Goal: Find specific page/section: Find specific page/section

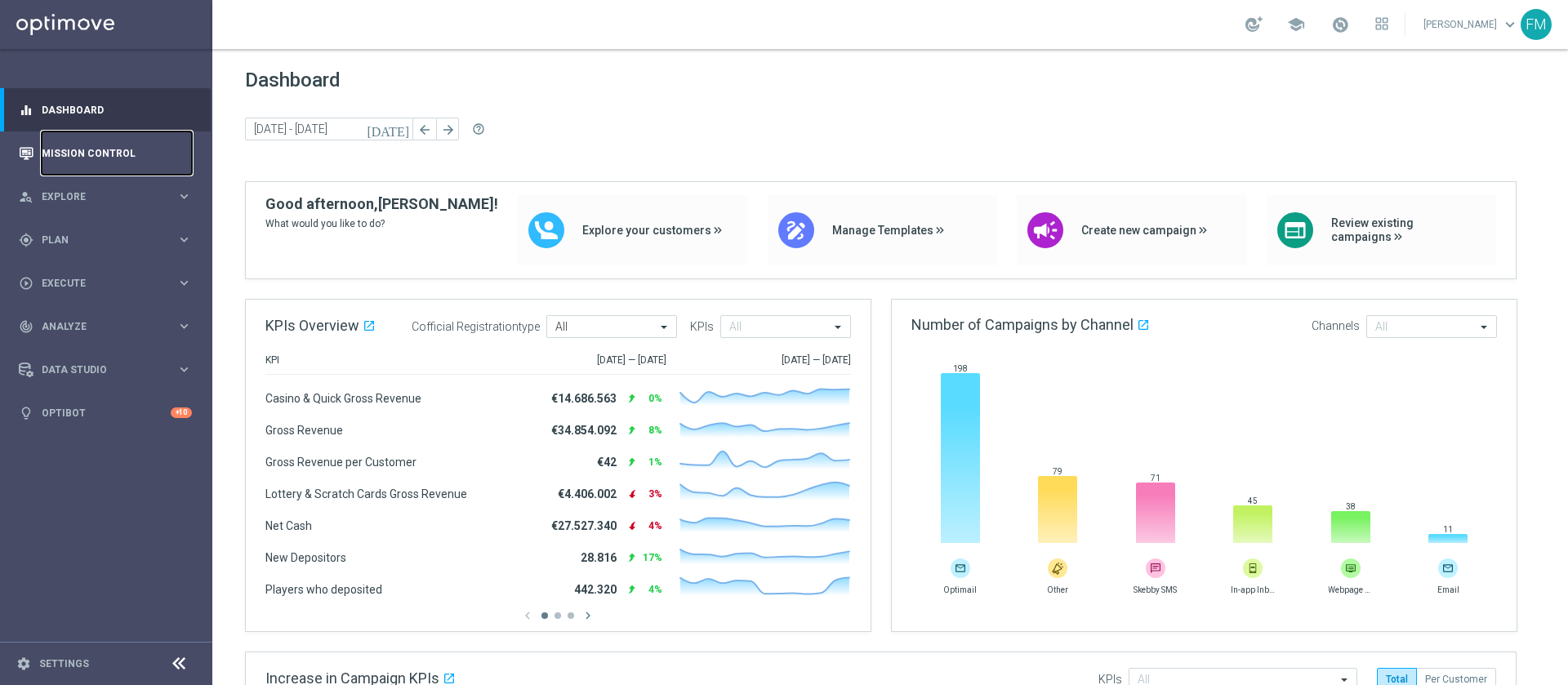
click at [107, 153] on link "Mission Control" at bounding box center [116, 153] width 150 height 43
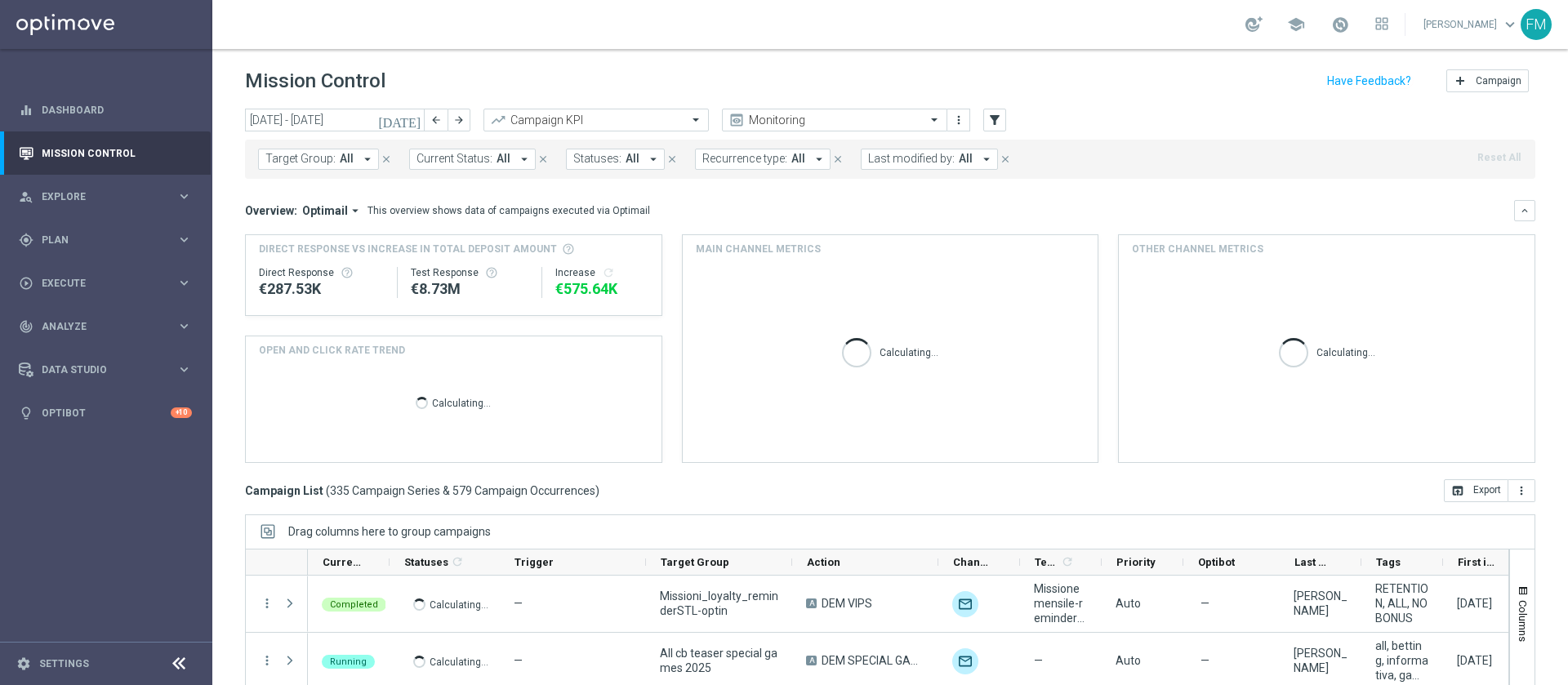
click at [413, 123] on icon "[DATE]" at bounding box center [400, 120] width 44 height 15
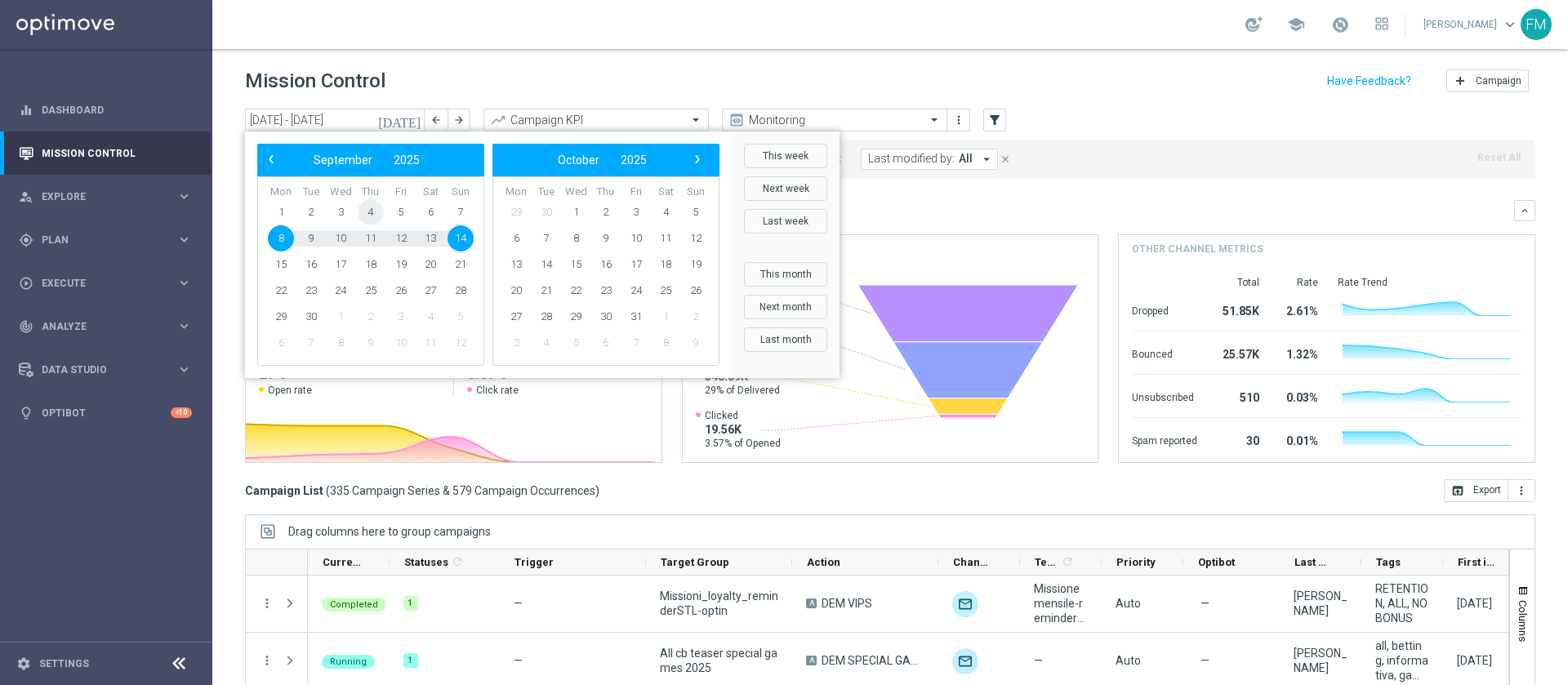
click at [372, 216] on span "4" at bounding box center [371, 212] width 26 height 26
click at [468, 206] on span "7" at bounding box center [461, 212] width 26 height 26
type input "04 Sep 2025 - 07 Sep 2025"
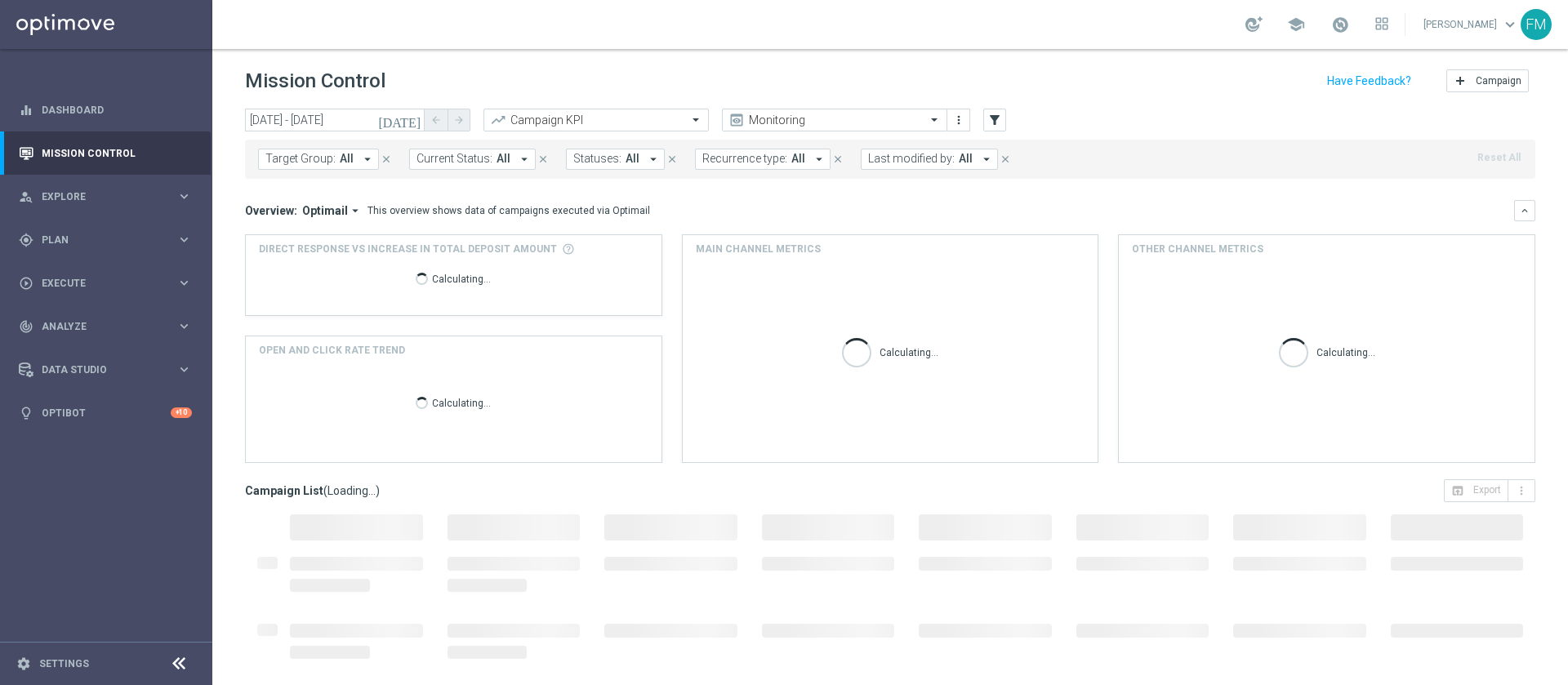
click at [912, 160] on span "Last modified by:" at bounding box center [911, 159] width 86 height 14
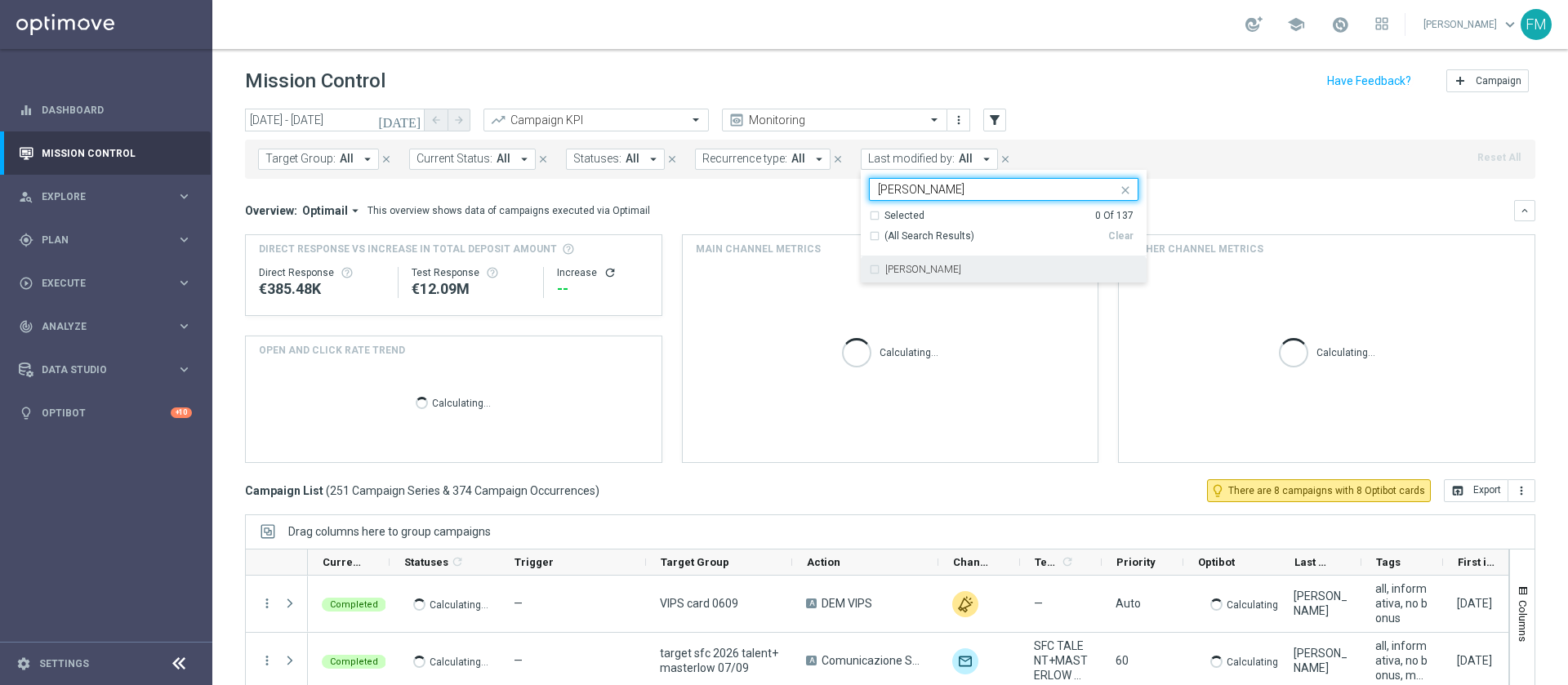
click at [939, 281] on div "Paolo Martiradonna" at bounding box center [1003, 269] width 269 height 26
type input "paolo"
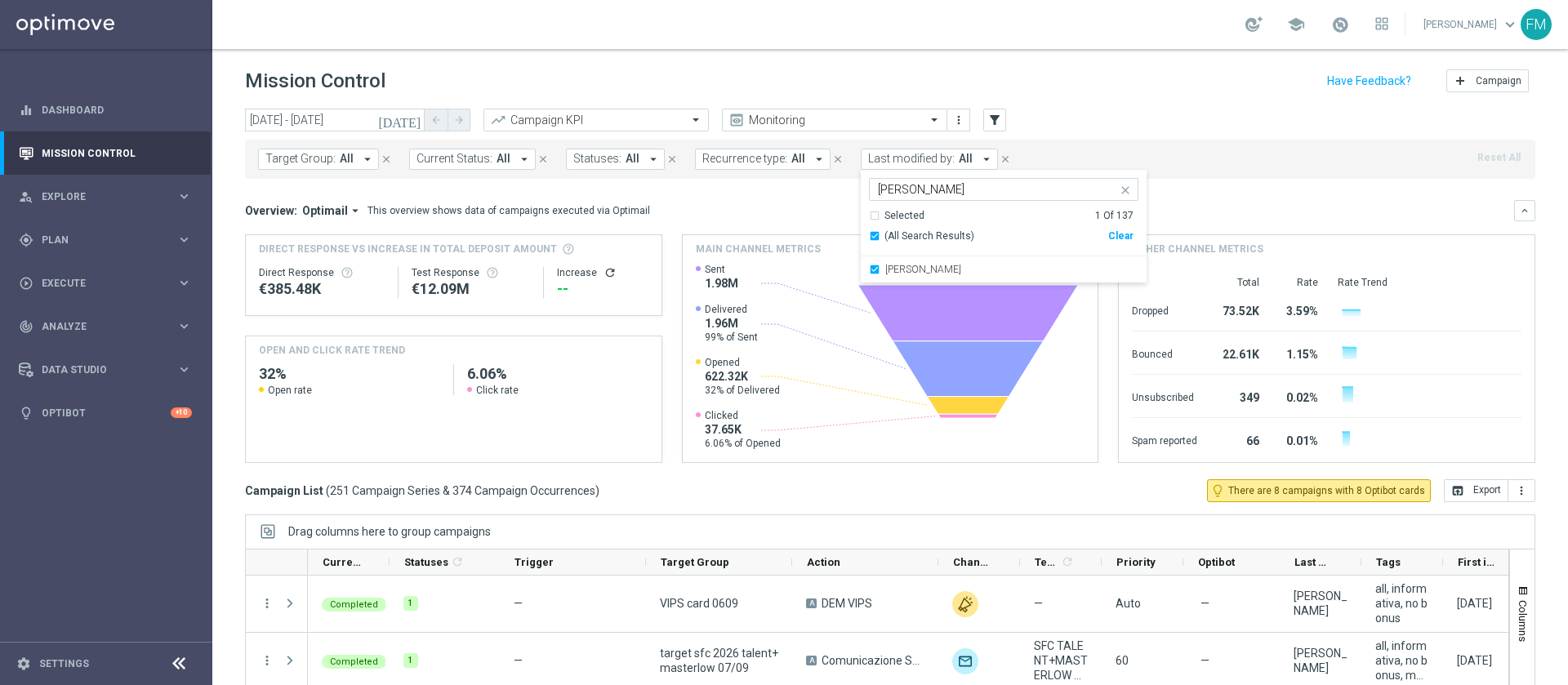
click at [1036, 154] on div "Target Group: All arrow_drop_down close Current Status: All arrow_drop_down clo…" at bounding box center [890, 160] width 1290 height 39
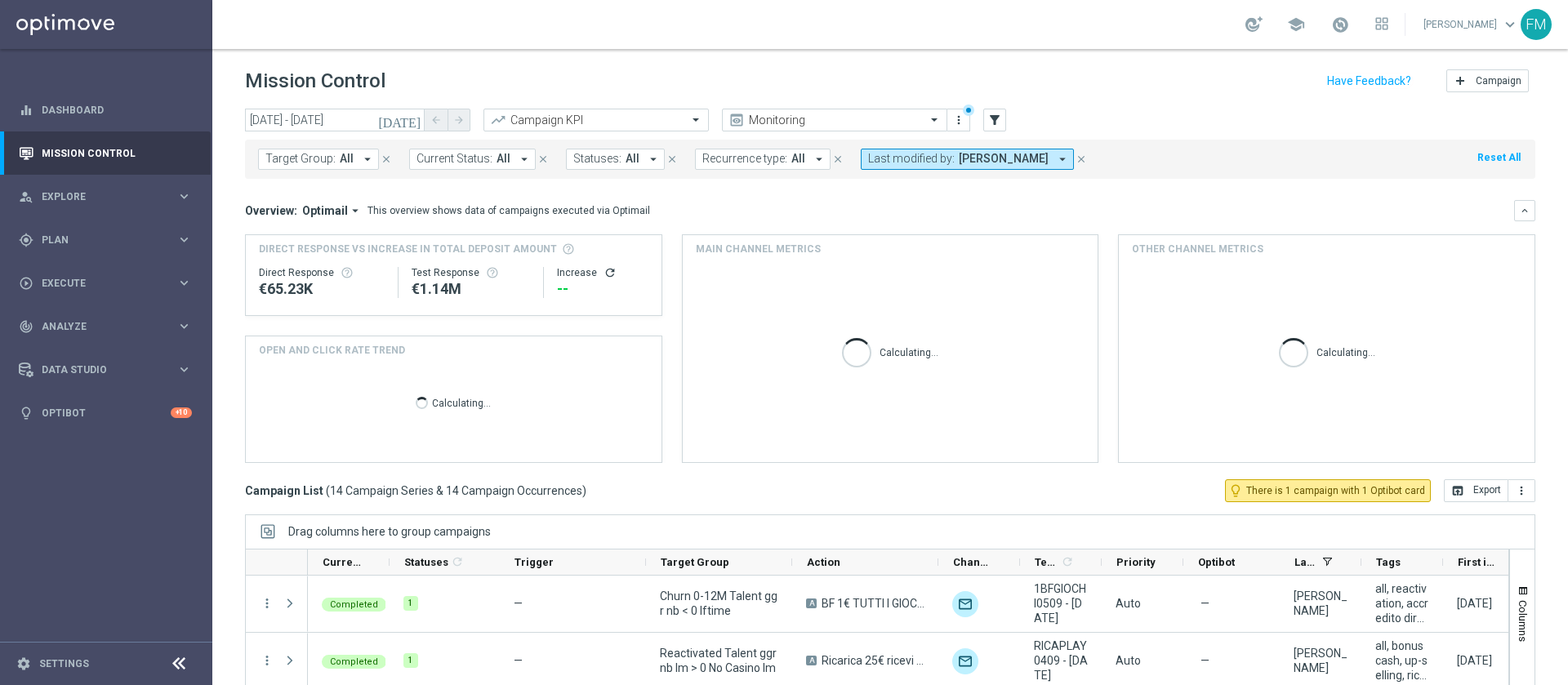
click at [1030, 167] on button "Last modified by: Paolo Martiradonna arrow_drop_down" at bounding box center [967, 159] width 213 height 22
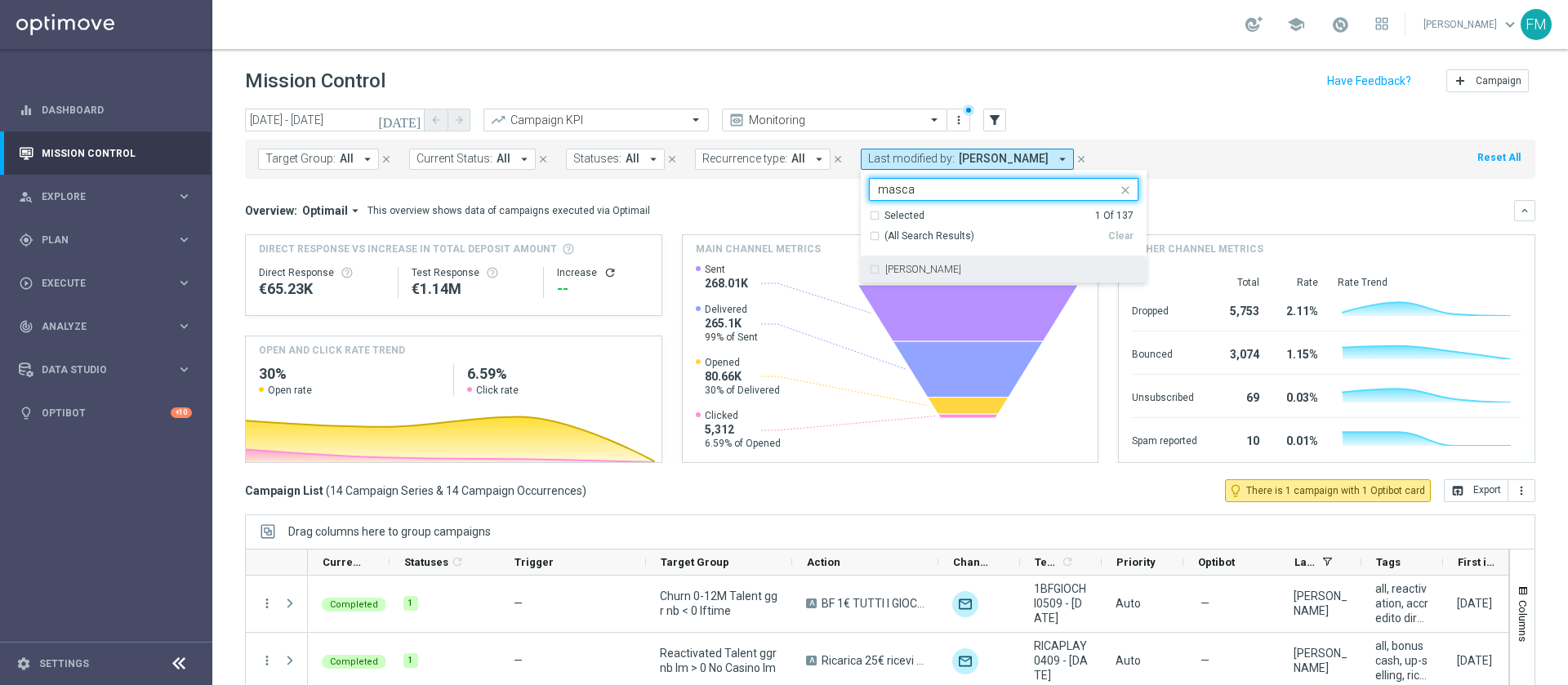
click at [1008, 272] on div "[PERSON_NAME]" at bounding box center [1012, 269] width 254 height 9
type input "masca"
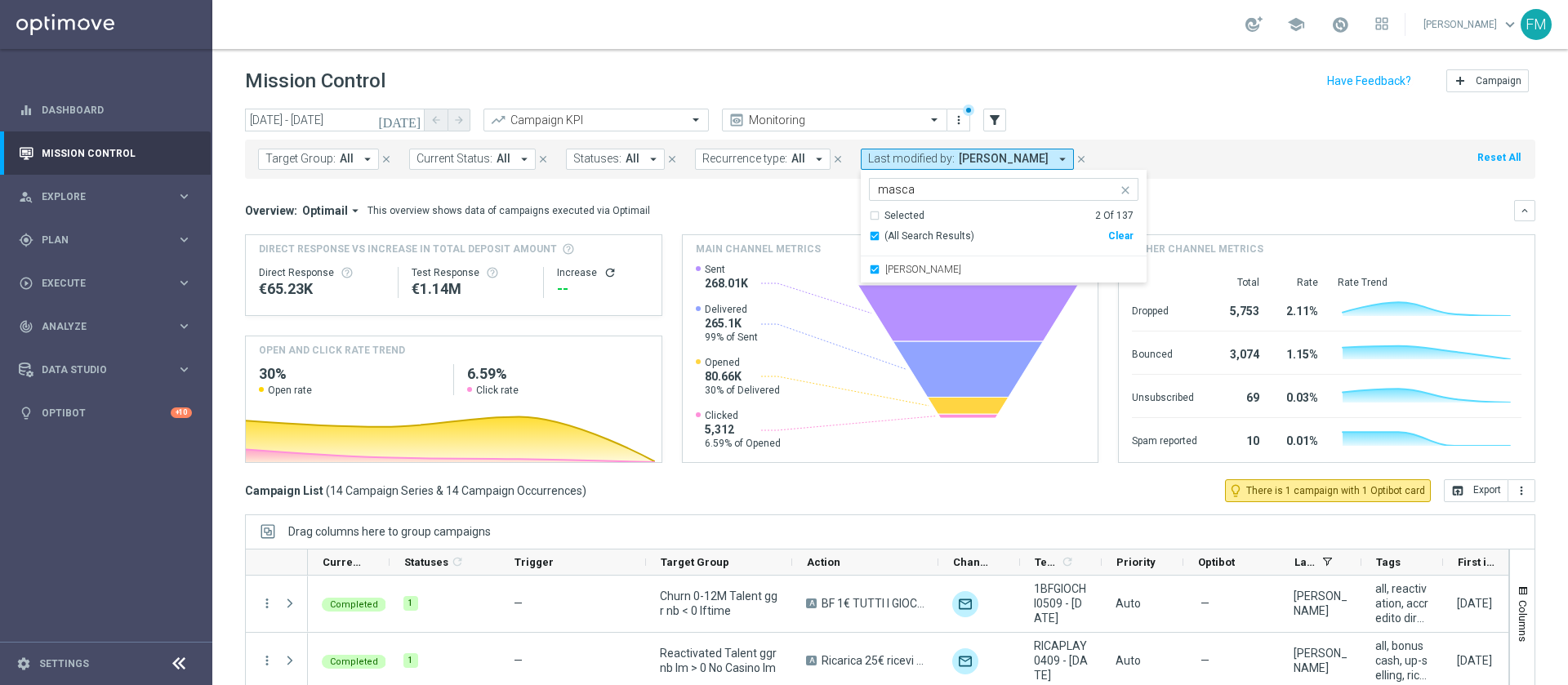
click at [1116, 104] on header "Mission Control add Campaign" at bounding box center [889, 78] width 1355 height 59
drag, startPoint x: 1053, startPoint y: 172, endPoint x: 1040, endPoint y: 160, distance: 17.7
click at [1040, 160] on div "Target Group: All arrow_drop_down close Current Status: All arrow_drop_down clo…" at bounding box center [890, 160] width 1290 height 39
click at [1040, 160] on span "Francesca Mascarucci, Paolo Martiradonna" at bounding box center [1051, 159] width 185 height 14
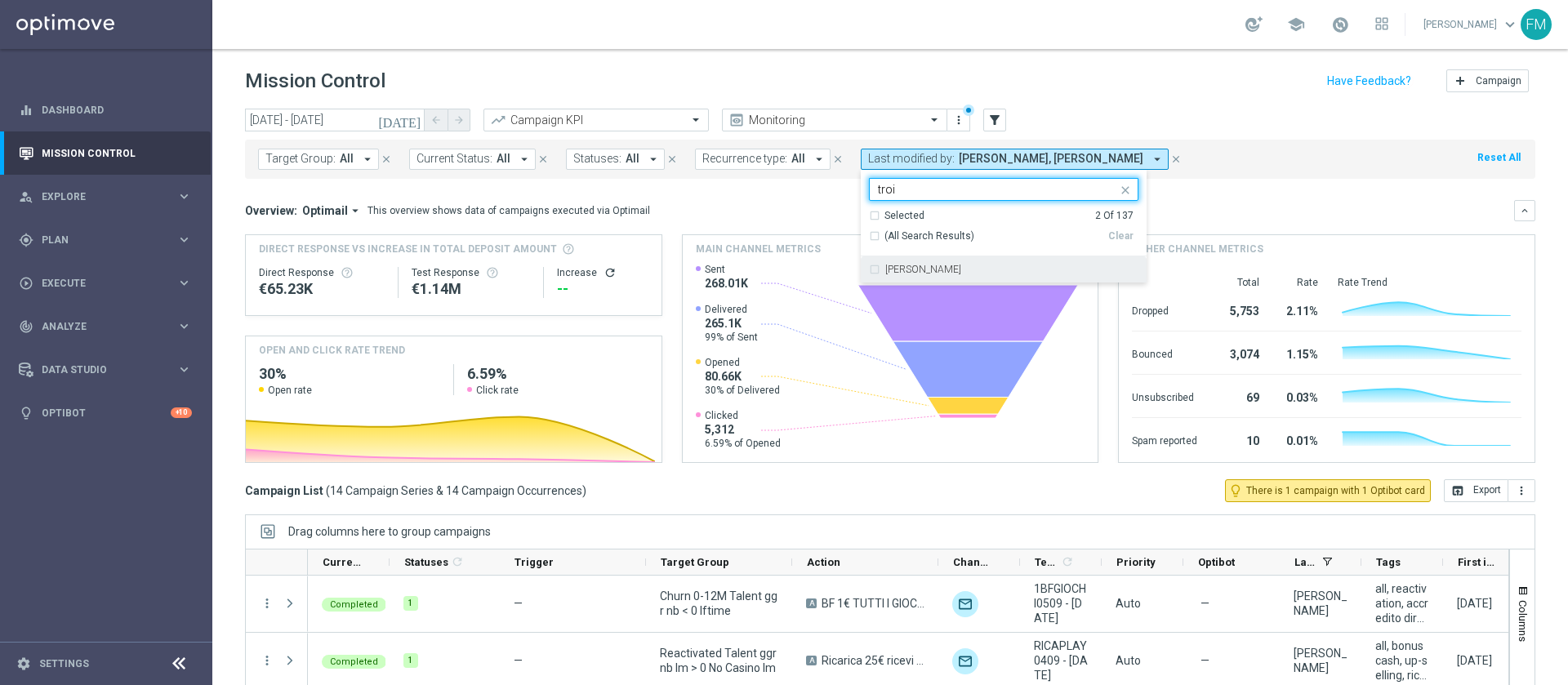
click at [984, 266] on div "Martina Troia" at bounding box center [1012, 269] width 254 height 9
type input "troi"
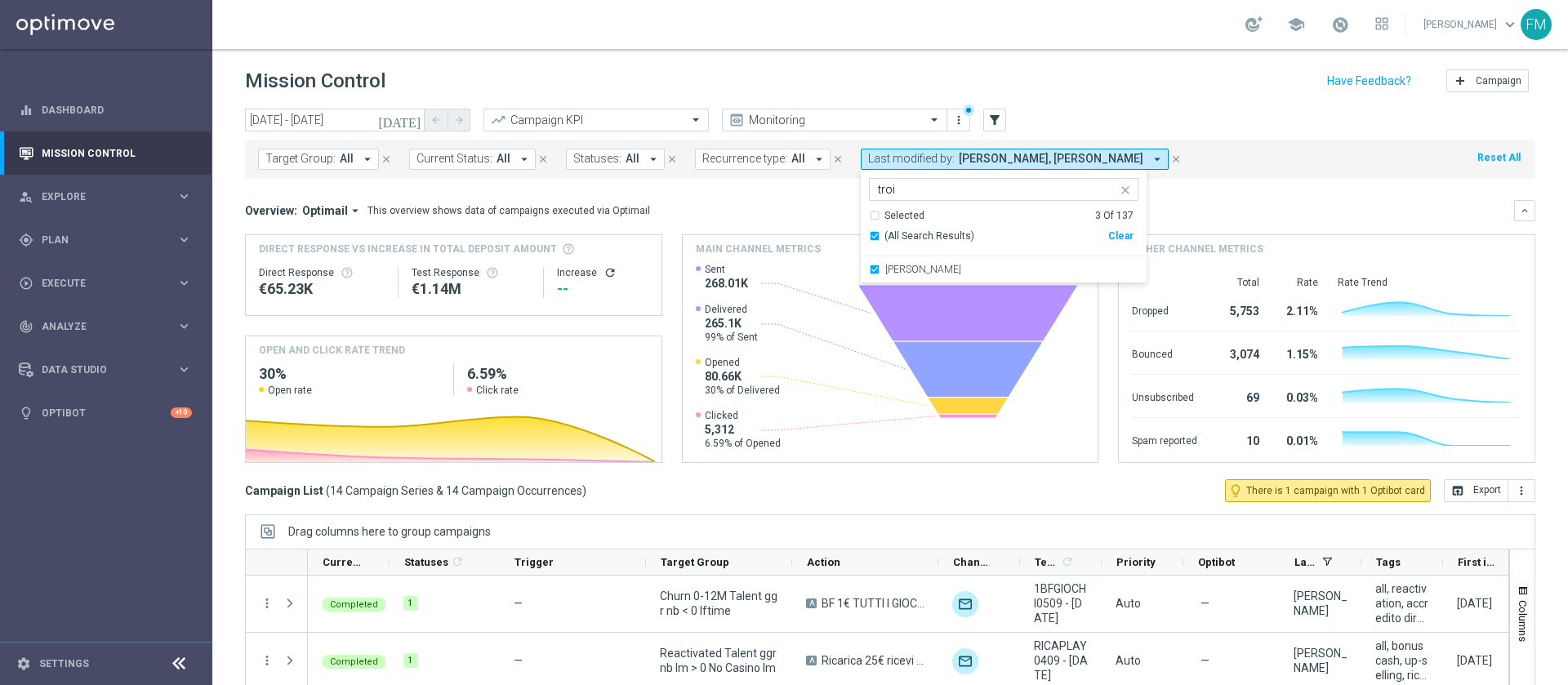
click at [1093, 92] on div "Mission Control add Campaign" at bounding box center [890, 82] width 1290 height 32
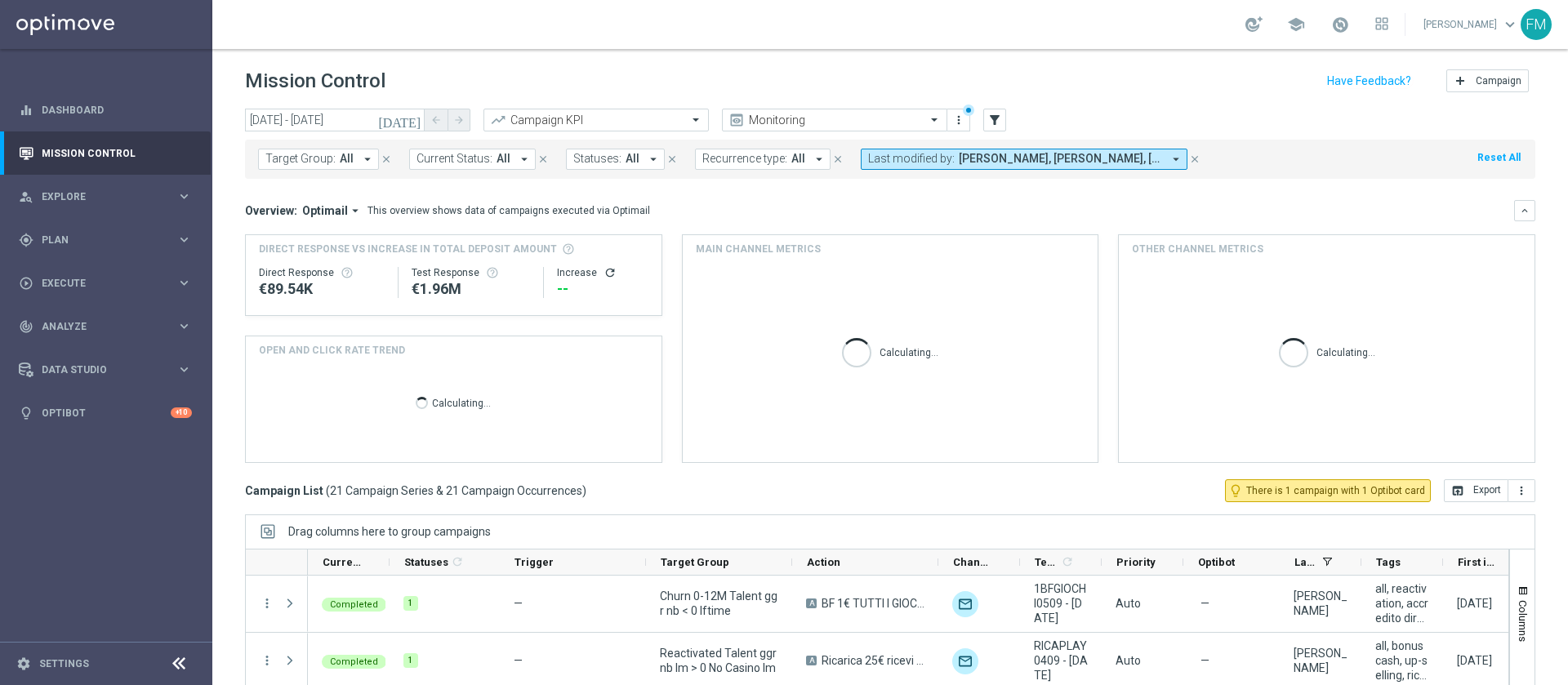
click at [1069, 163] on span "Francesca Mascarucci, Martina Troia, Paolo Martiradonna" at bounding box center [1060, 159] width 204 height 14
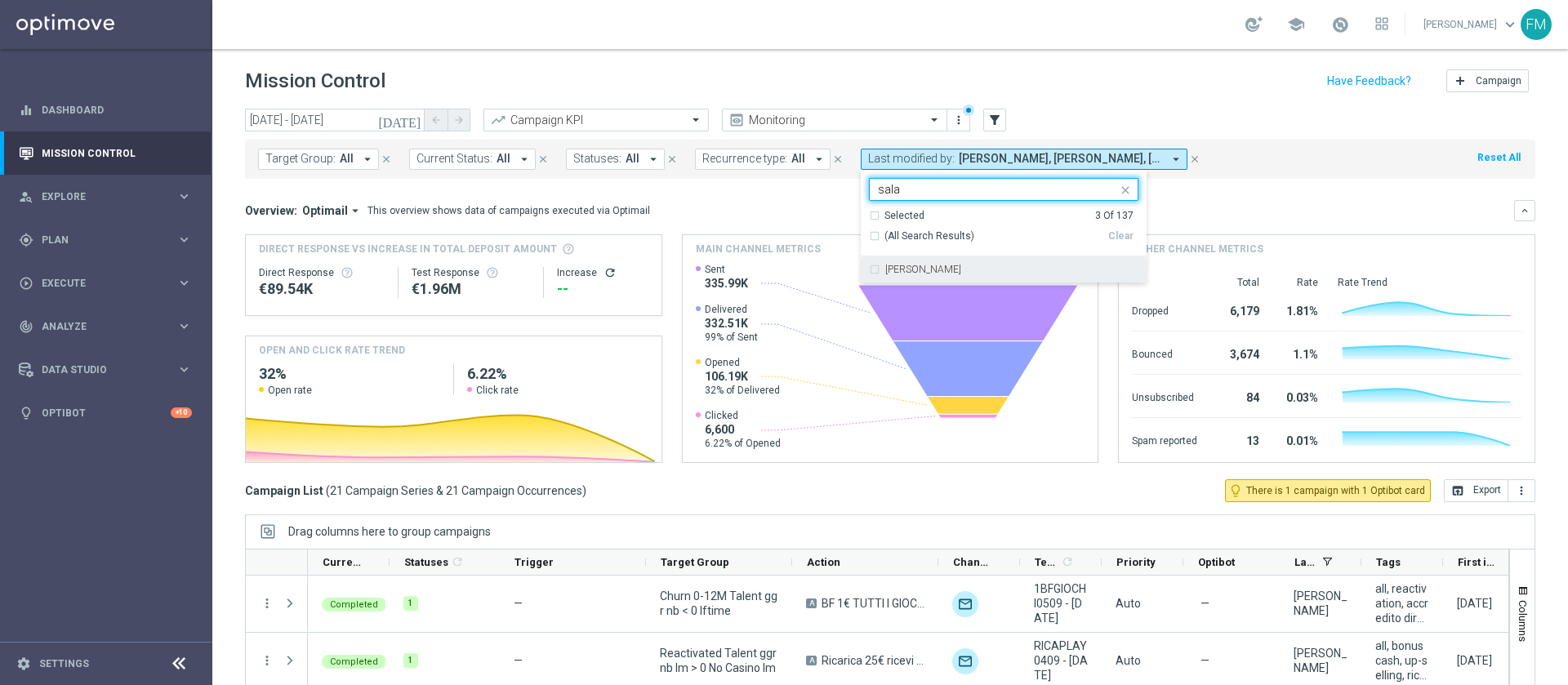
click at [1016, 270] on div "Carlos Eduardo Raffosalazar" at bounding box center [1012, 269] width 254 height 9
type input "sala"
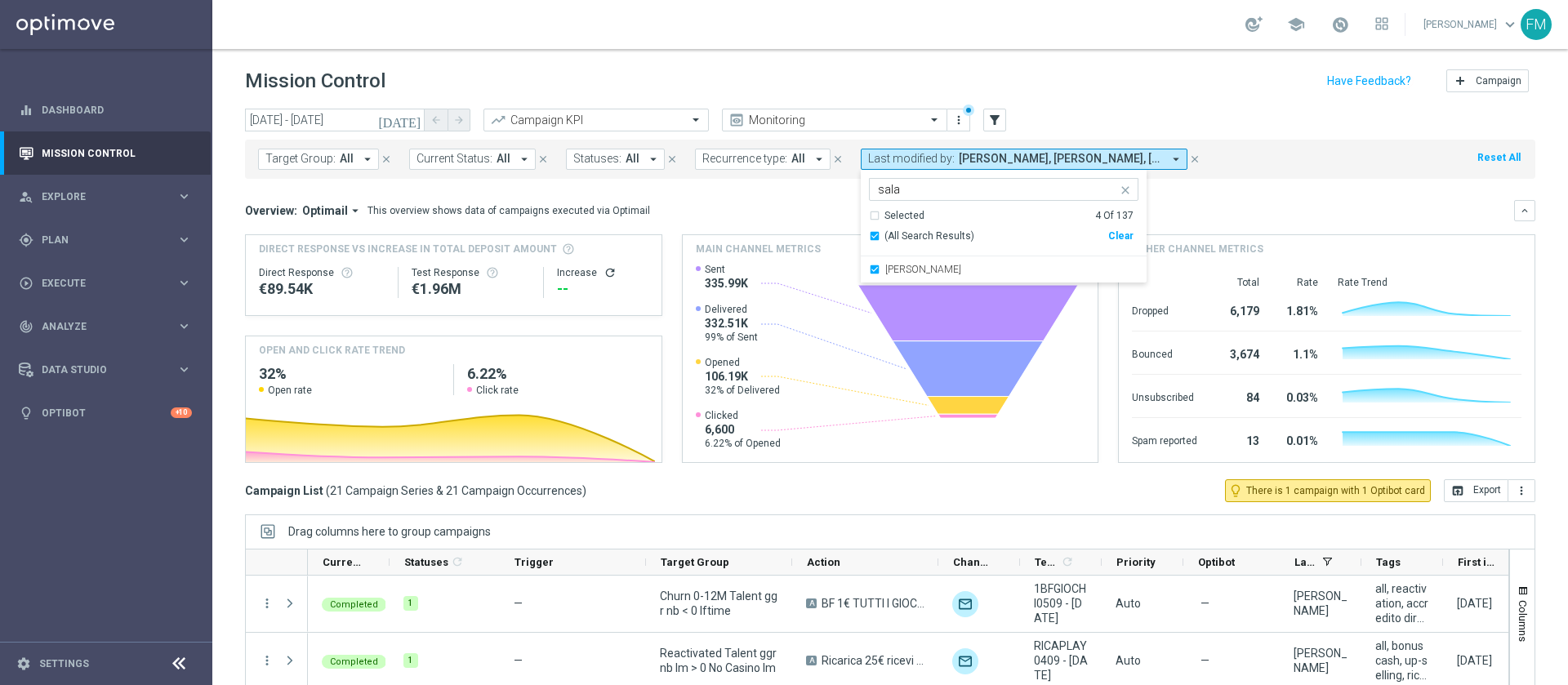
click at [1117, 83] on div "Mission Control add Campaign" at bounding box center [890, 82] width 1290 height 32
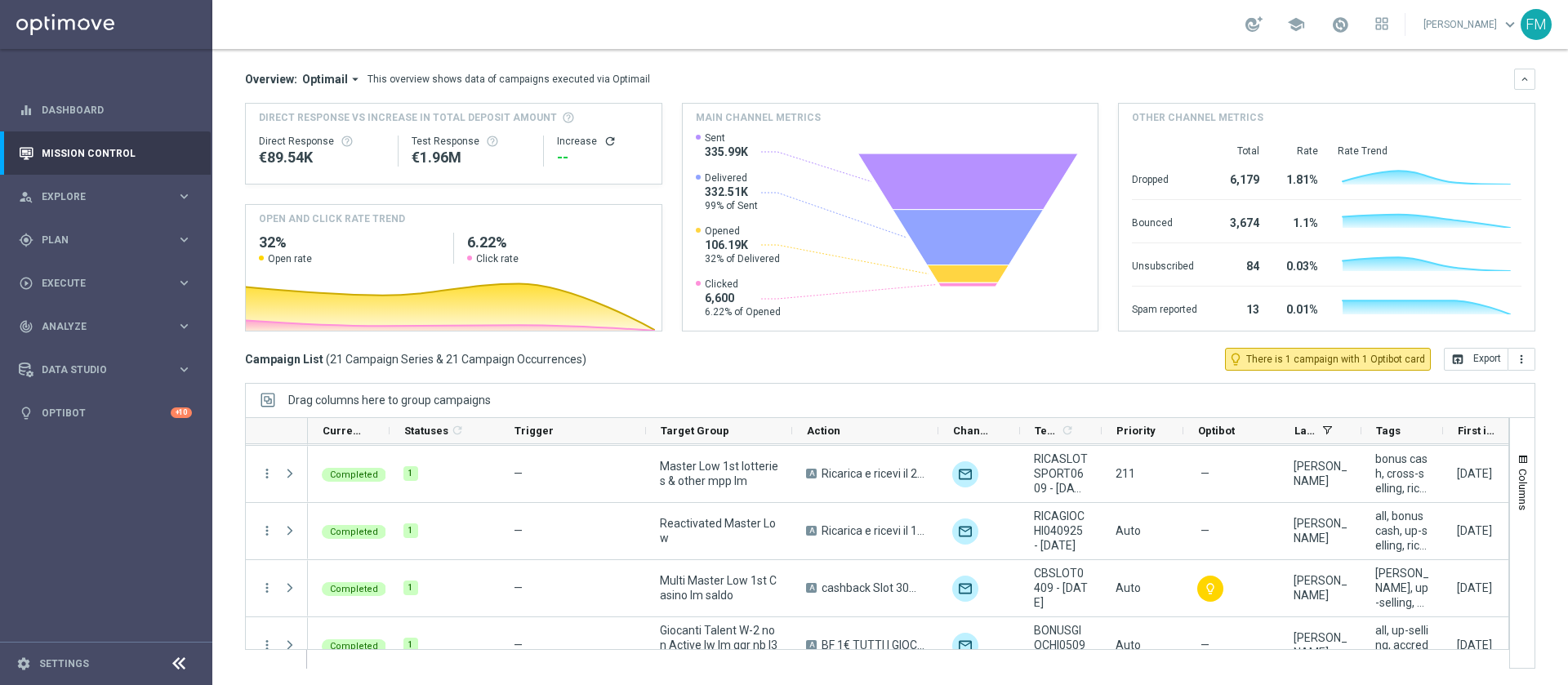
scroll to position [979, 0]
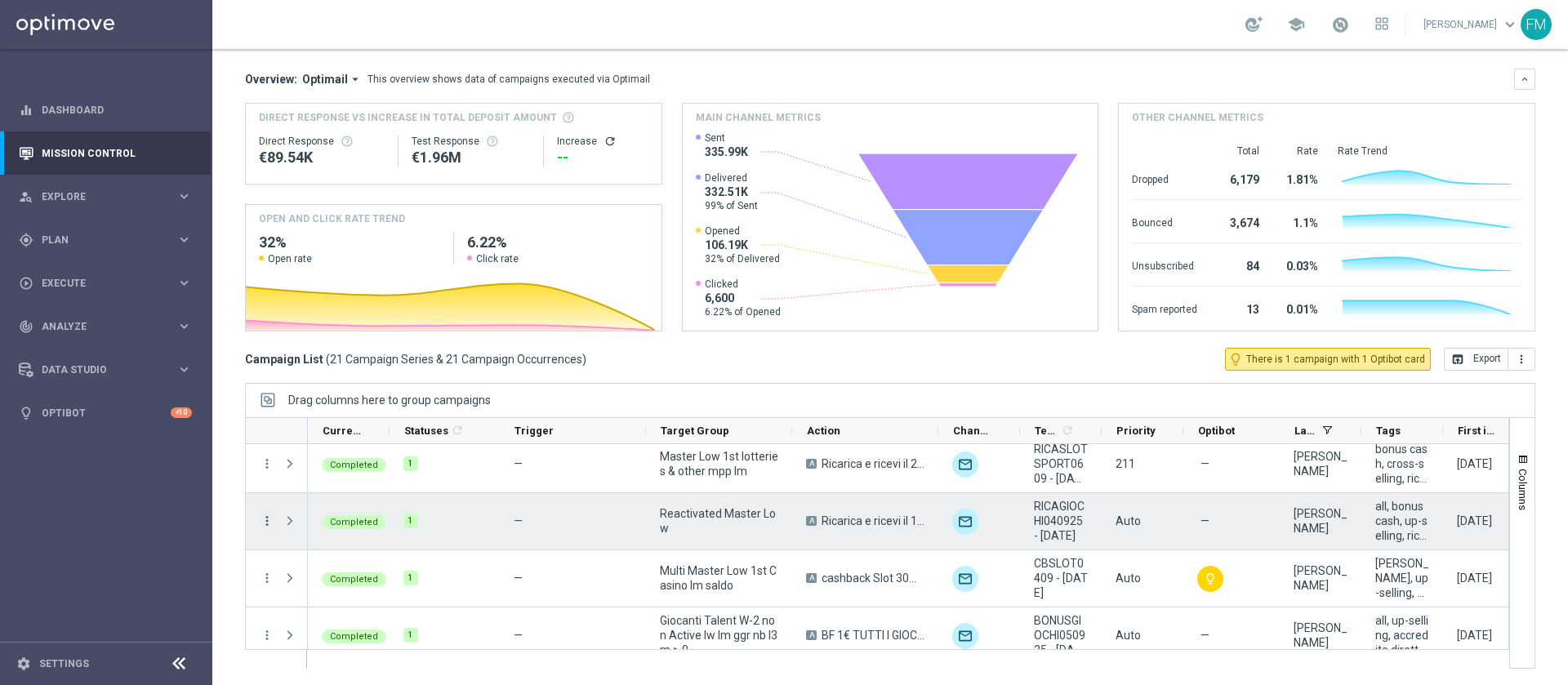
click at [271, 521] on icon "more_vert" at bounding box center [268, 521] width 15 height 15
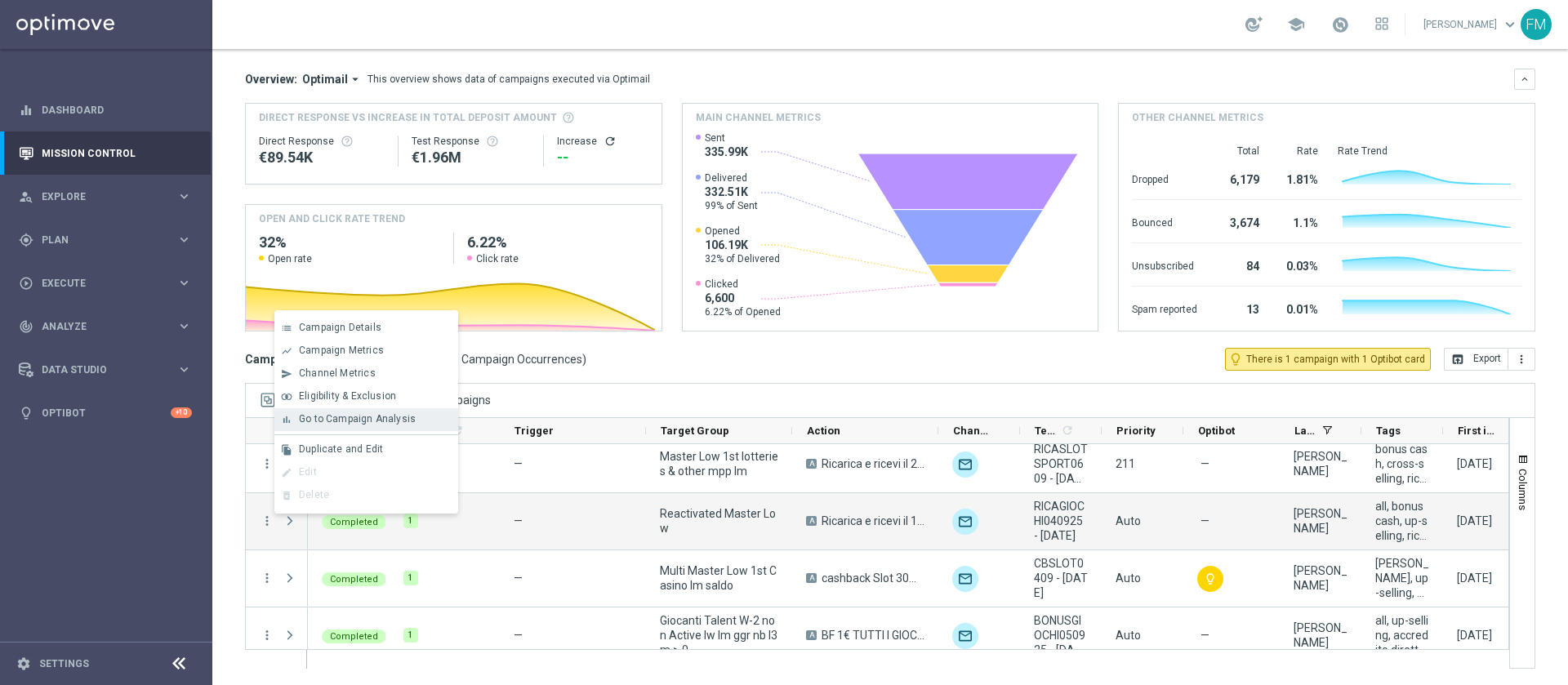
click at [373, 421] on span "Go to Campaign Analysis" at bounding box center [357, 419] width 116 height 11
